Goal: Transaction & Acquisition: Purchase product/service

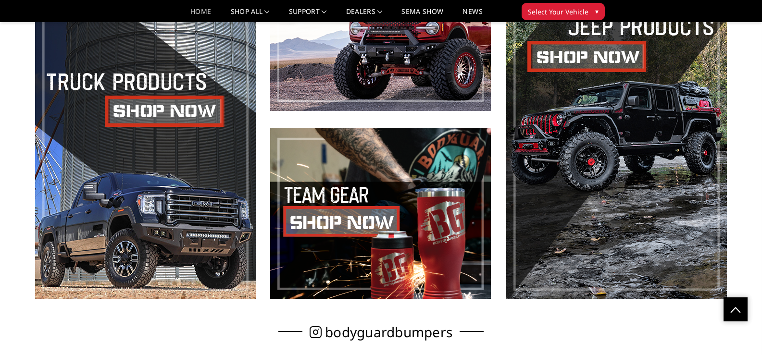
scroll to position [226, 0]
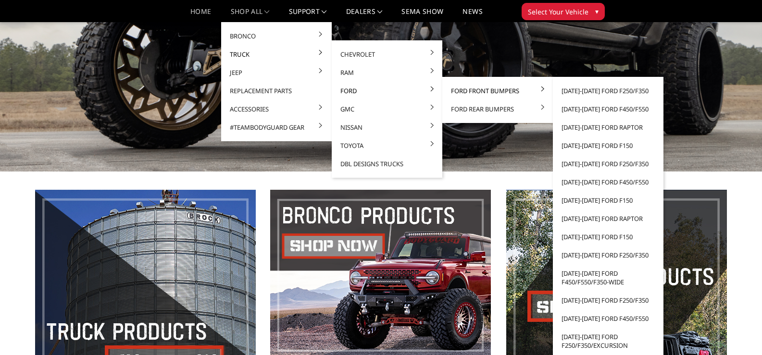
click at [467, 91] on link "Ford Front Bumpers" at bounding box center [497, 91] width 103 height 18
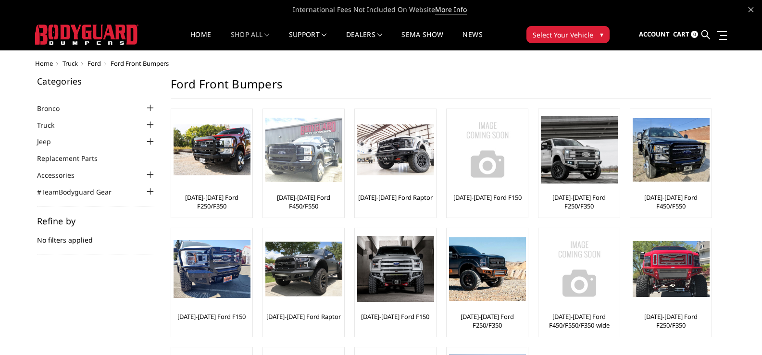
click at [303, 158] on img at bounding box center [303, 150] width 77 height 65
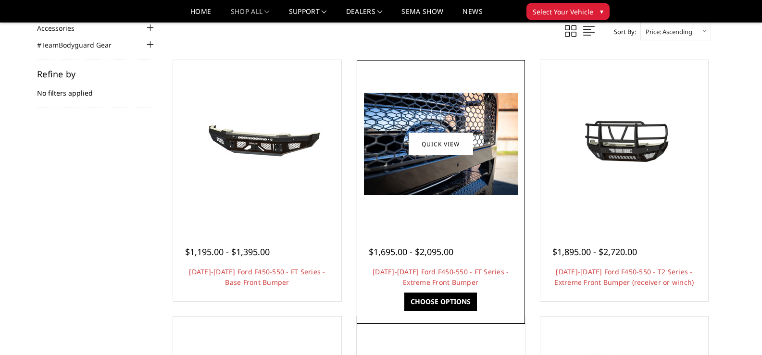
scroll to position [128, 0]
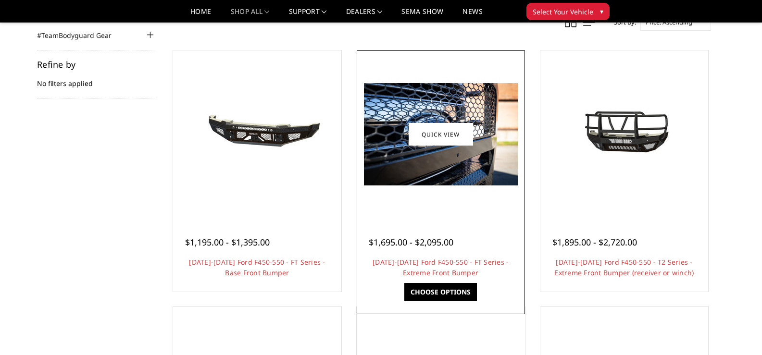
click at [494, 123] on img at bounding box center [441, 134] width 154 height 102
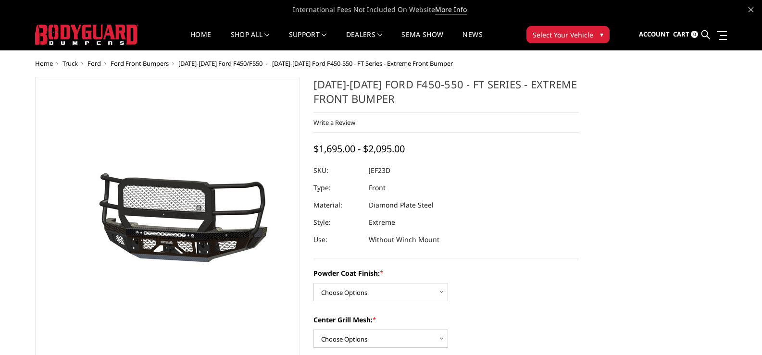
drag, startPoint x: 395, startPoint y: 169, endPoint x: 366, endPoint y: 170, distance: 28.9
click at [366, 170] on div at bounding box center [446, 170] width 265 height 17
drag, startPoint x: 396, startPoint y: 173, endPoint x: 369, endPoint y: 174, distance: 26.9
click at [369, 174] on dl "SKU: JEF23D UPC: Type: Front Material: Diamond Plate Steel Style: Extreme Use: …" at bounding box center [446, 205] width 265 height 87
copy dl "JEF23D UPC:"
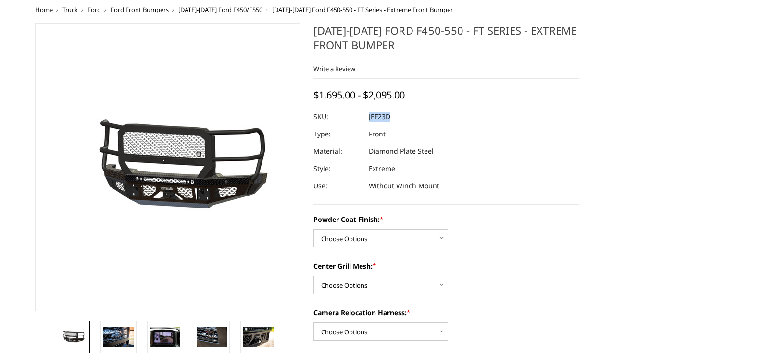
scroll to position [128, 0]
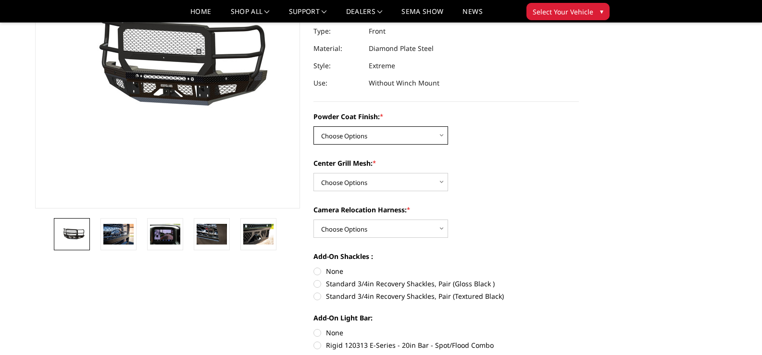
click at [405, 138] on select "Choose Options Bare Metal Gloss Black Powder Coat Textured Black Powder Coat" at bounding box center [381, 135] width 135 height 18
select select "3271"
click at [314, 126] on select "Choose Options Bare Metal Gloss Black Powder Coat Textured Black Powder Coat" at bounding box center [381, 135] width 135 height 18
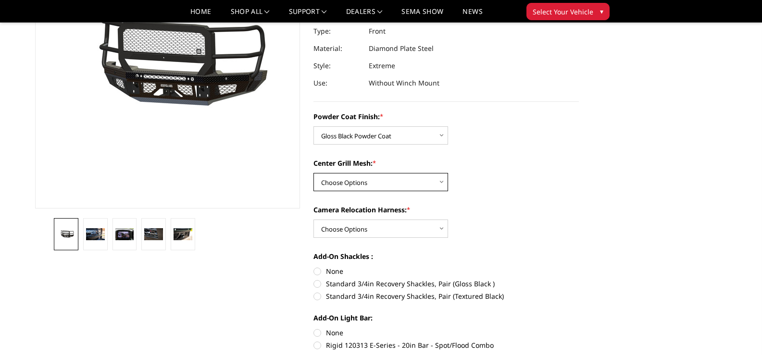
click at [403, 182] on select "Choose Options WITH Expanded Metal in Center Grill WITHOUT Expanded Metal in Ce…" at bounding box center [381, 182] width 135 height 18
select select "3273"
click at [314, 173] on select "Choose Options WITH Expanded Metal in Center Grill WITHOUT Expanded Metal in Ce…" at bounding box center [381, 182] width 135 height 18
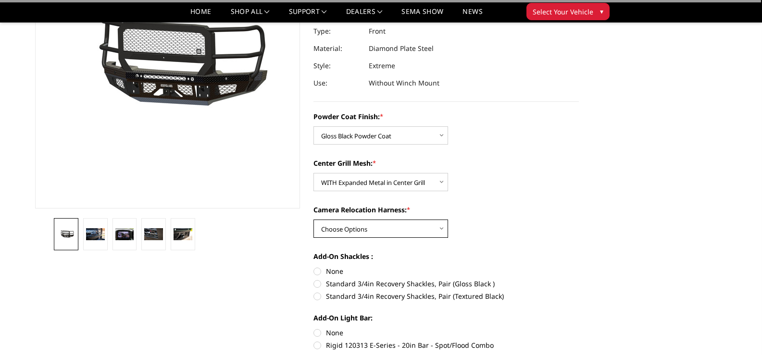
click at [414, 224] on select "Choose Options WITH Camera Relocation Harness WITHOUT Camera Relocation Harness" at bounding box center [381, 229] width 135 height 18
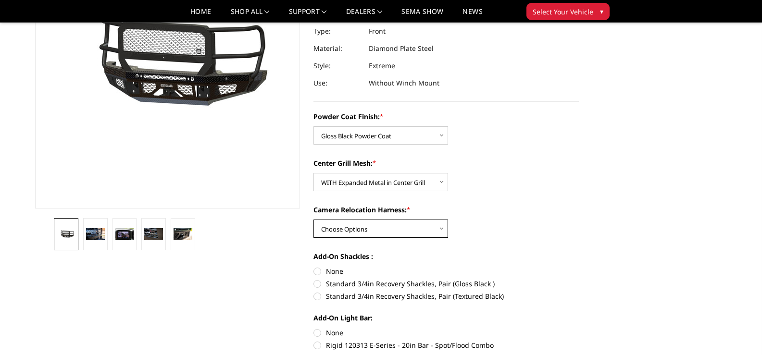
select select "3276"
click at [314, 220] on select "Choose Options WITH Camera Relocation Harness WITHOUT Camera Relocation Harness" at bounding box center [381, 229] width 135 height 18
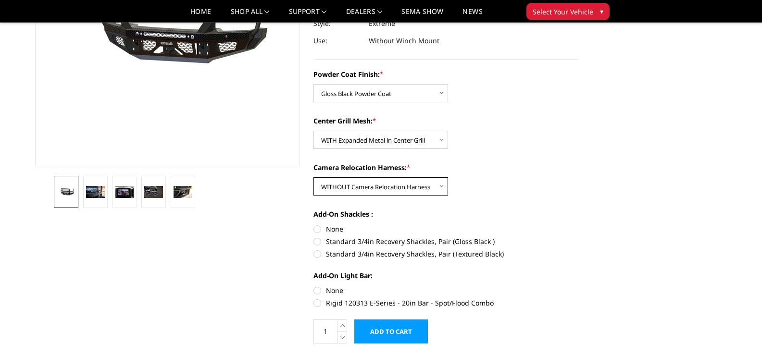
scroll to position [192, 0]
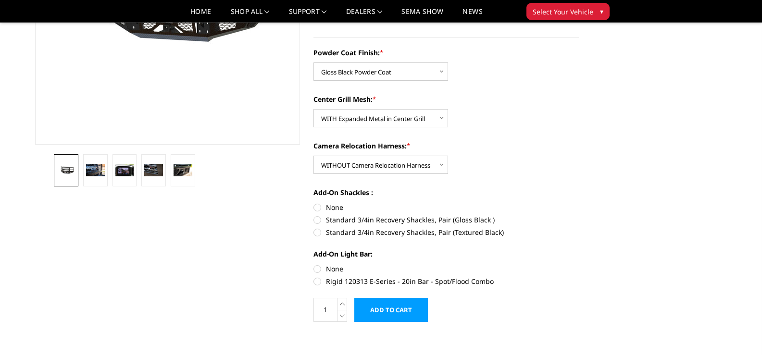
click at [317, 219] on label "Standard 3/4in Recovery Shackles, Pair (Gloss Black )" at bounding box center [446, 220] width 265 height 10
click at [579, 203] on input "Standard 3/4in Recovery Shackles, Pair (Gloss Black )" at bounding box center [579, 202] width 0 height 0
radio input "true"
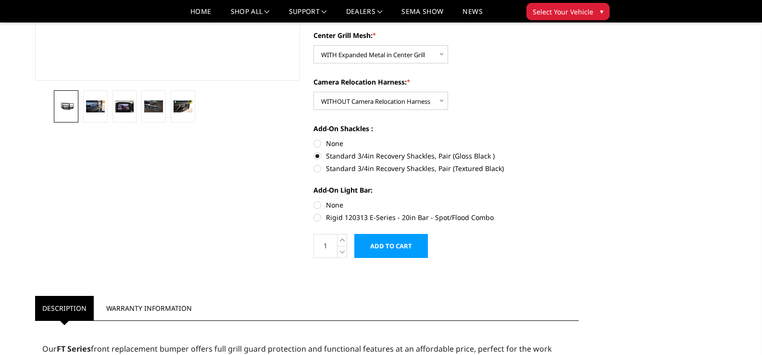
scroll to position [0, 0]
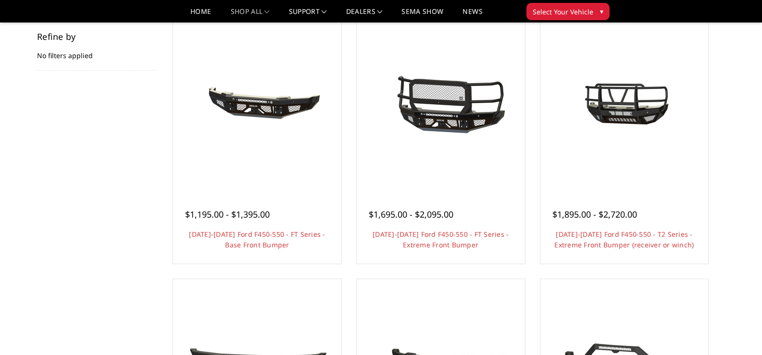
scroll to position [128, 0]
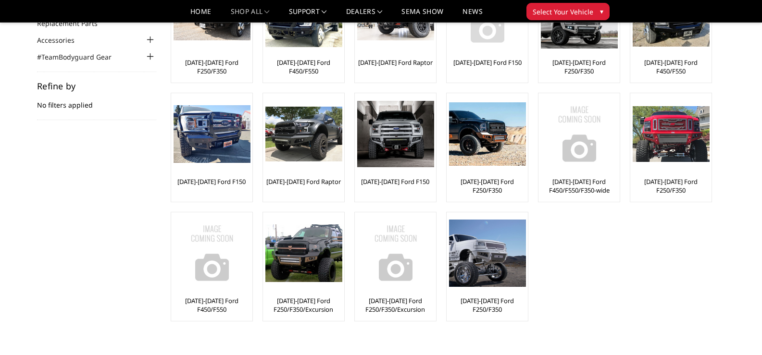
scroll to position [128, 0]
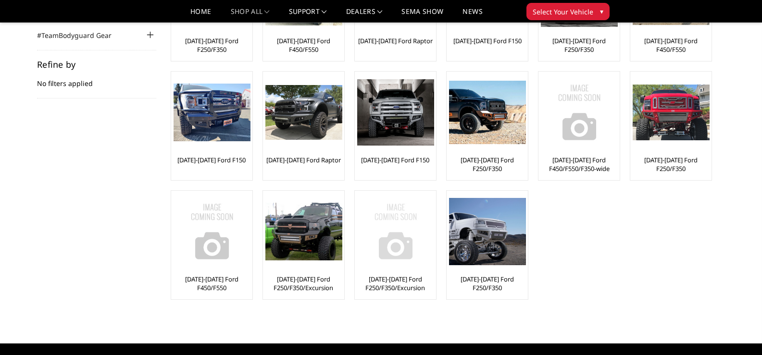
click at [404, 234] on img at bounding box center [395, 231] width 77 height 77
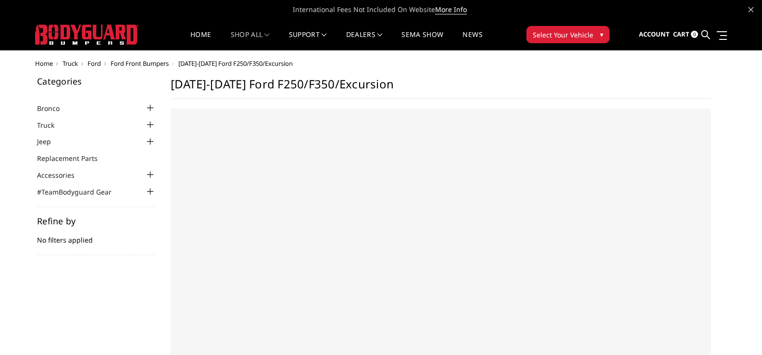
select select "US"
